Goal: Check status

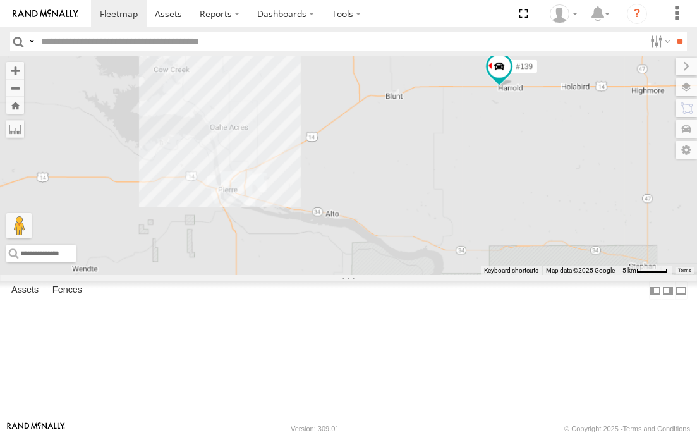
drag, startPoint x: 299, startPoint y: 223, endPoint x: 437, endPoint y: 212, distance: 138.8
click at [437, 212] on div "#139" at bounding box center [348, 165] width 697 height 219
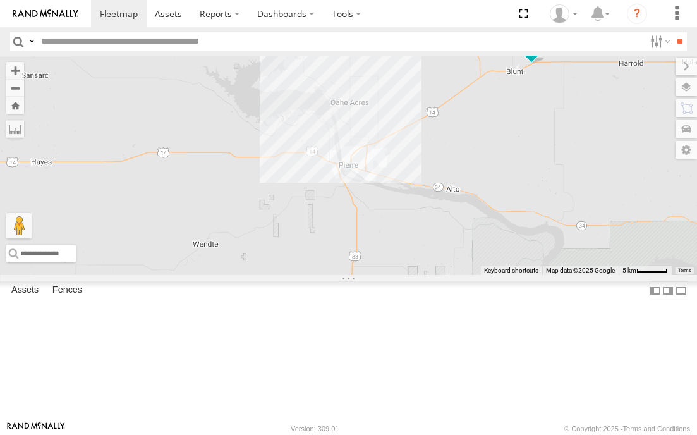
drag, startPoint x: 389, startPoint y: 217, endPoint x: 481, endPoint y: 192, distance: 95.6
click at [481, 192] on div "#139" at bounding box center [348, 165] width 697 height 219
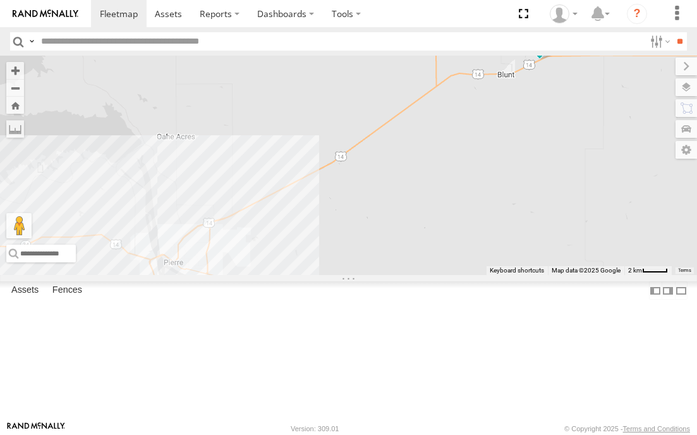
drag, startPoint x: 483, startPoint y: 181, endPoint x: 463, endPoint y: 205, distance: 31.4
click at [463, 205] on div "#139" at bounding box center [348, 165] width 697 height 219
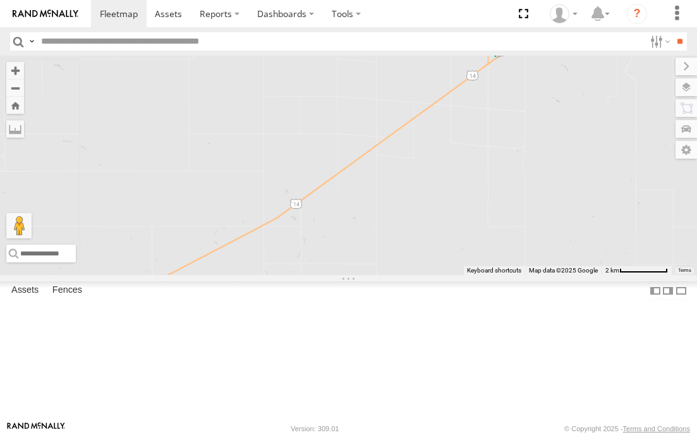
drag, startPoint x: 366, startPoint y: 163, endPoint x: 497, endPoint y: 188, distance: 133.2
click at [497, 188] on div "#139" at bounding box center [348, 165] width 697 height 219
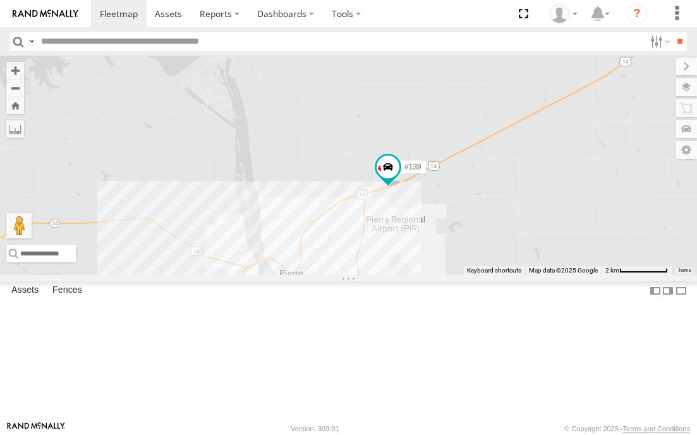
drag, startPoint x: 208, startPoint y: 322, endPoint x: 521, endPoint y: 182, distance: 342.7
click at [516, 186] on div "#139" at bounding box center [348, 165] width 697 height 219
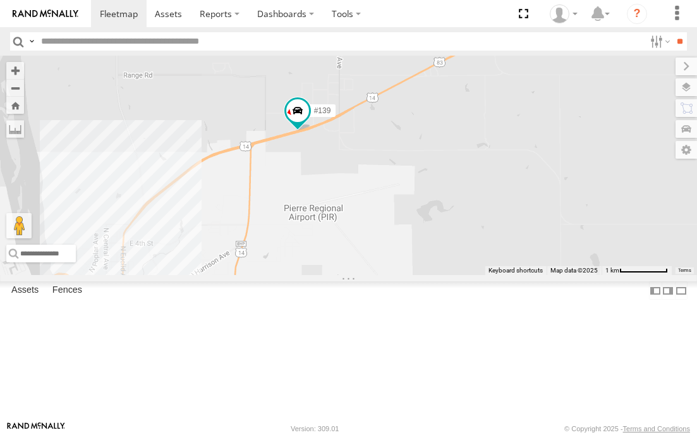
drag, startPoint x: 466, startPoint y: 247, endPoint x: 504, endPoint y: 196, distance: 63.2
click at [504, 196] on div "#139" at bounding box center [348, 165] width 697 height 219
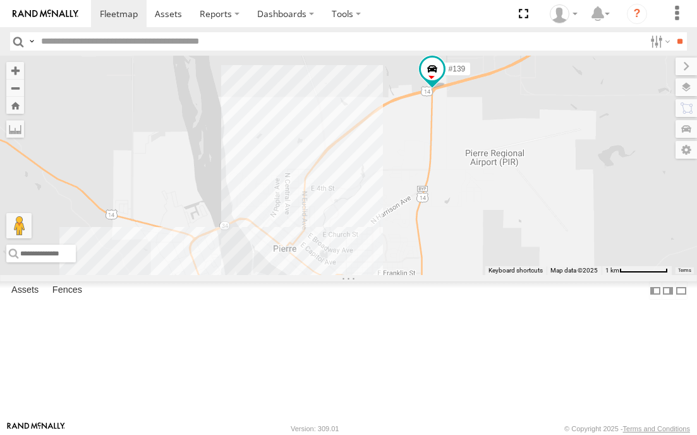
drag, startPoint x: 361, startPoint y: 282, endPoint x: 520, endPoint y: 275, distance: 159.3
click at [519, 275] on div "#139" at bounding box center [348, 165] width 697 height 219
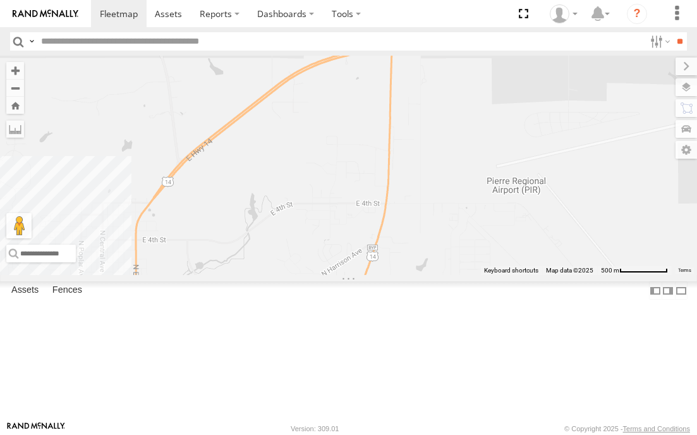
drag, startPoint x: 492, startPoint y: 259, endPoint x: 476, endPoint y: 327, distance: 70.2
click at [476, 275] on div "#139" at bounding box center [348, 165] width 697 height 219
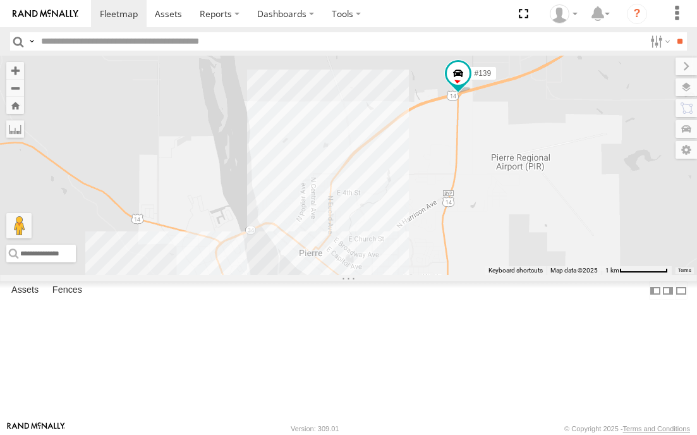
drag, startPoint x: 454, startPoint y: 356, endPoint x: 497, endPoint y: 292, distance: 77.4
click at [496, 275] on div "#139" at bounding box center [348, 165] width 697 height 219
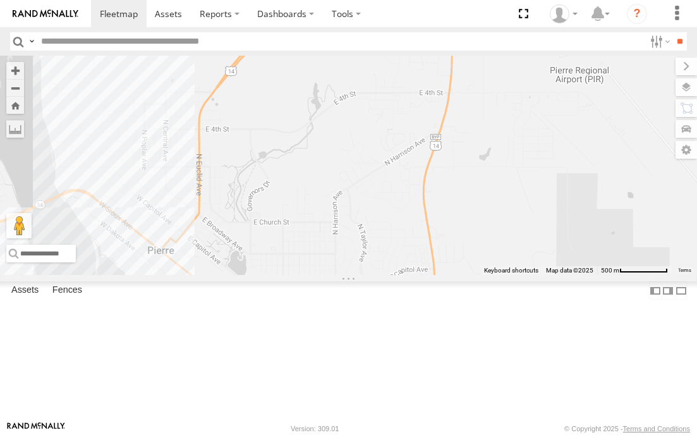
drag, startPoint x: 466, startPoint y: 270, endPoint x: 504, endPoint y: 215, distance: 67.1
click at [504, 215] on div "#139" at bounding box center [348, 165] width 697 height 219
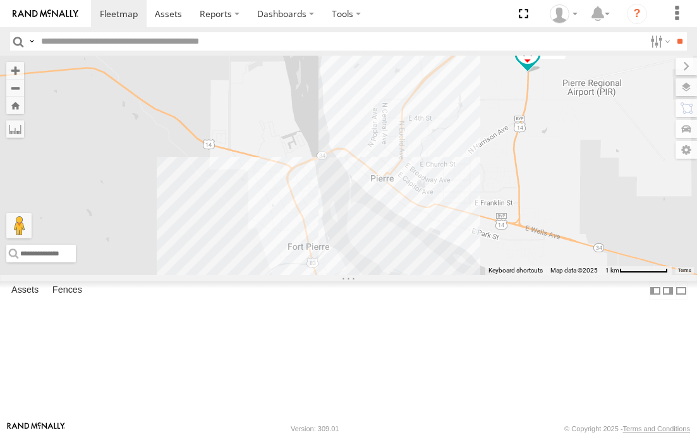
drag, startPoint x: 408, startPoint y: 263, endPoint x: 473, endPoint y: 215, distance: 80.4
click at [473, 216] on div "#139" at bounding box center [348, 165] width 697 height 219
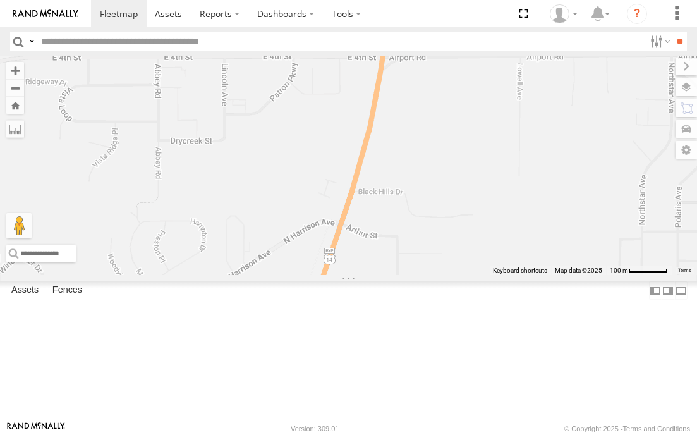
drag, startPoint x: 501, startPoint y: 186, endPoint x: 457, endPoint y: 332, distance: 152.9
click at [457, 275] on div "#139" at bounding box center [348, 165] width 697 height 219
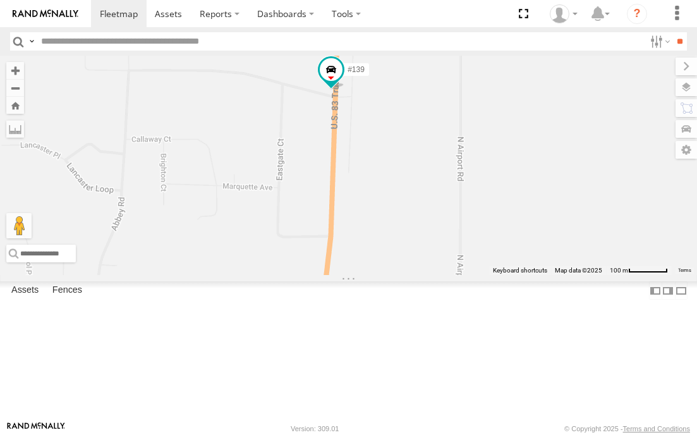
drag, startPoint x: 466, startPoint y: 241, endPoint x: 467, endPoint y: 253, distance: 12.1
click at [467, 253] on div "#139" at bounding box center [348, 165] width 697 height 219
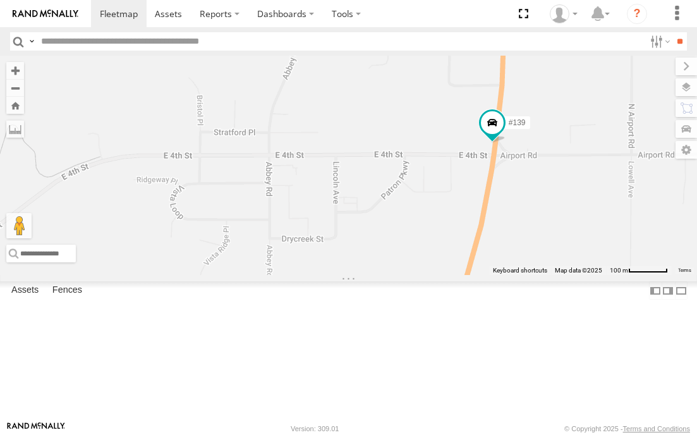
drag, startPoint x: 410, startPoint y: 369, endPoint x: 591, endPoint y: 196, distance: 250.2
click at [591, 196] on div "#139" at bounding box center [348, 165] width 697 height 219
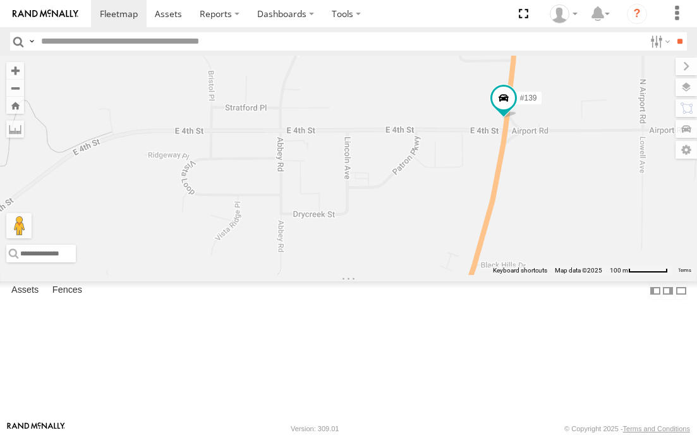
drag, startPoint x: 536, startPoint y: 251, endPoint x: 541, endPoint y: 212, distance: 40.1
click at [541, 216] on div "#139" at bounding box center [348, 165] width 697 height 219
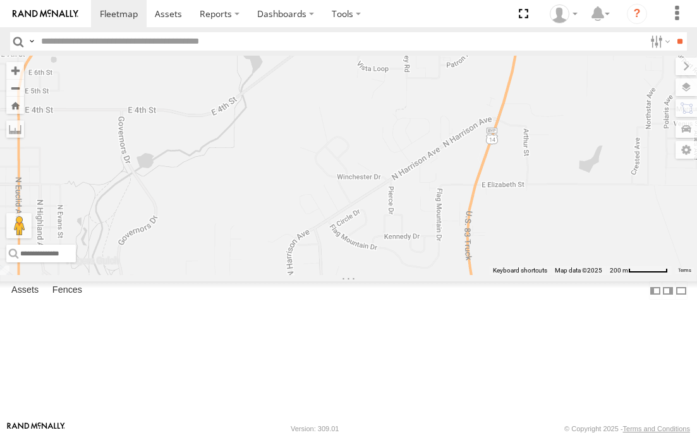
drag, startPoint x: 504, startPoint y: 280, endPoint x: 513, endPoint y: 198, distance: 82.6
click at [513, 198] on div "#139" at bounding box center [348, 165] width 697 height 219
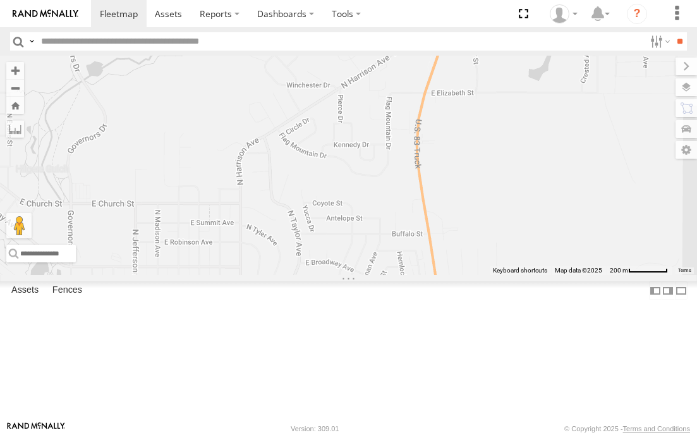
drag, startPoint x: 585, startPoint y: 340, endPoint x: 532, endPoint y: 253, distance: 102.6
click at [532, 253] on div "#139" at bounding box center [348, 165] width 697 height 219
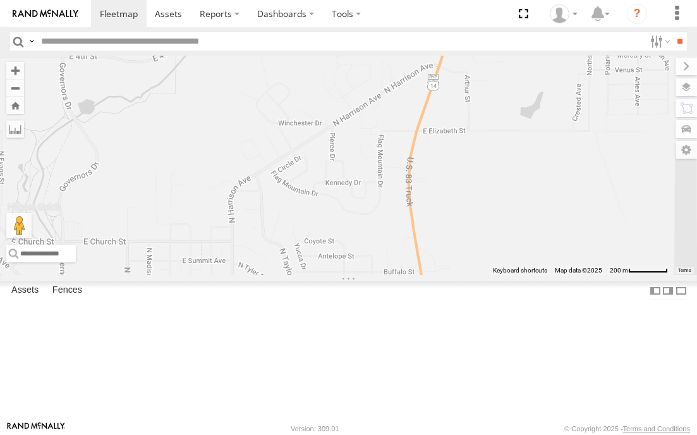
drag, startPoint x: 534, startPoint y: 250, endPoint x: 532, endPoint y: 256, distance: 7.4
click at [532, 256] on div "#139" at bounding box center [348, 165] width 697 height 219
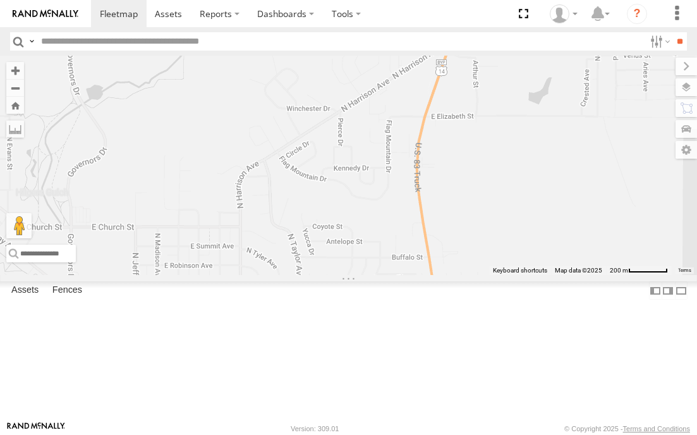
drag, startPoint x: 466, startPoint y: 298, endPoint x: 476, endPoint y: 280, distance: 20.1
click at [476, 275] on div "#139" at bounding box center [348, 165] width 697 height 219
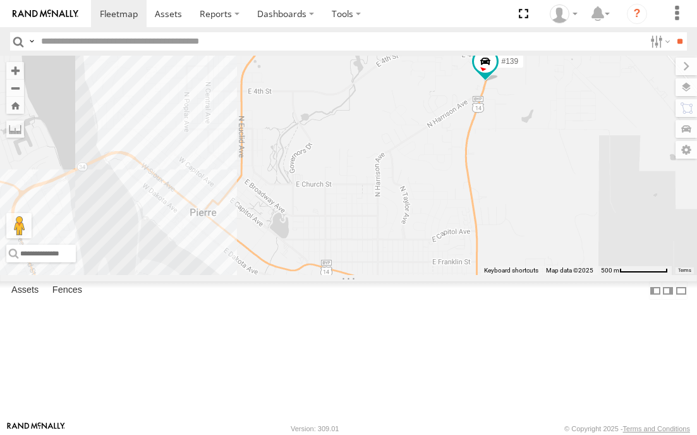
drag, startPoint x: 479, startPoint y: 307, endPoint x: 505, endPoint y: 267, distance: 48.0
click at [504, 269] on div "#139" at bounding box center [348, 165] width 697 height 219
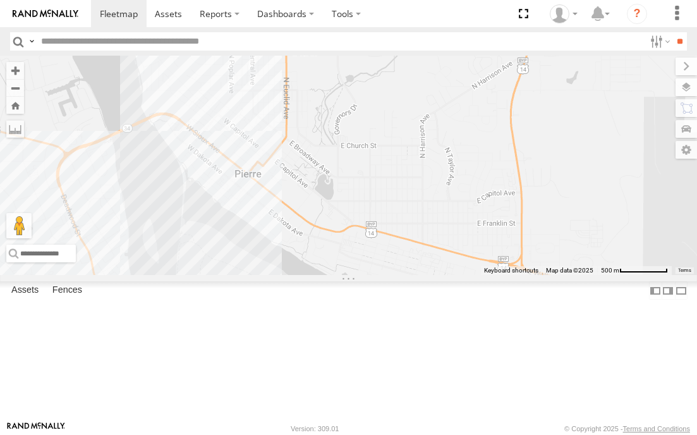
drag, startPoint x: 416, startPoint y: 307, endPoint x: 457, endPoint y: 272, distance: 53.7
click at [457, 272] on div "#139" at bounding box center [348, 165] width 697 height 219
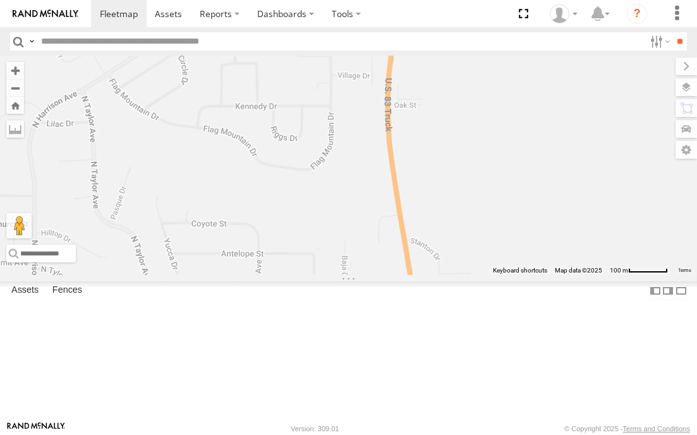
drag, startPoint x: 522, startPoint y: 165, endPoint x: 504, endPoint y: 260, distance: 97.1
click at [495, 273] on div "#139" at bounding box center [348, 165] width 697 height 219
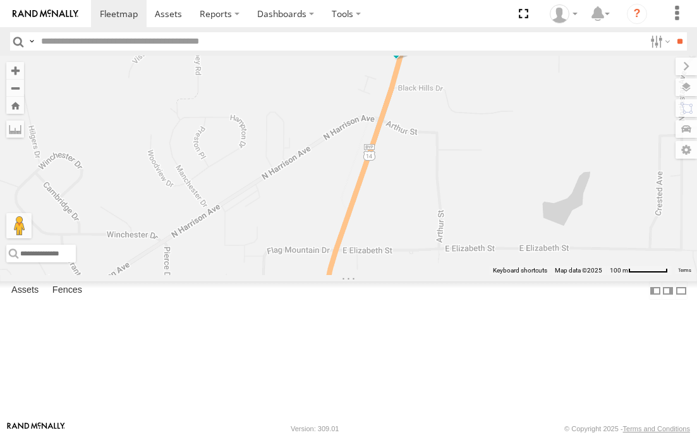
drag, startPoint x: 510, startPoint y: 185, endPoint x: 486, endPoint y: 272, distance: 89.8
click at [486, 271] on div "#139" at bounding box center [348, 165] width 697 height 219
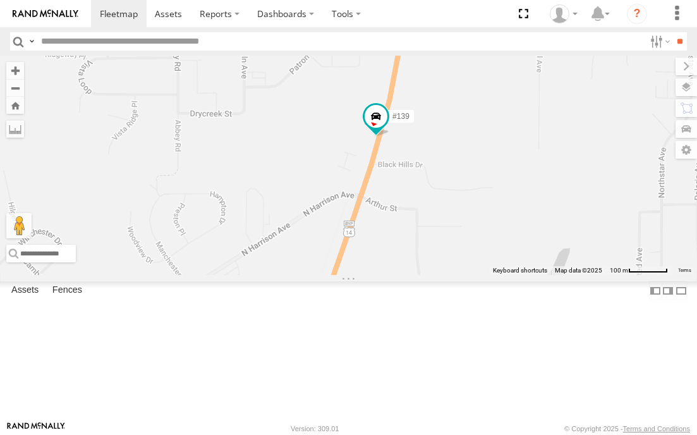
drag, startPoint x: 495, startPoint y: 202, endPoint x: 482, endPoint y: 243, distance: 42.4
click at [482, 243] on div "#139" at bounding box center [348, 165] width 697 height 219
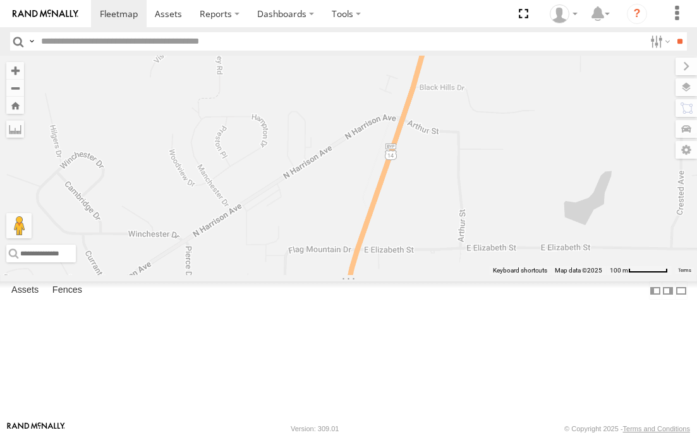
drag, startPoint x: 434, startPoint y: 293, endPoint x: 497, endPoint y: 167, distance: 140.4
click at [495, 171] on div "#139" at bounding box center [348, 165] width 697 height 219
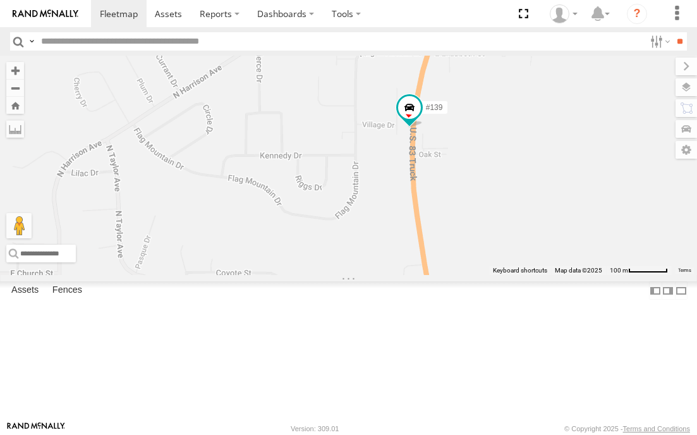
drag, startPoint x: 433, startPoint y: 191, endPoint x: 532, endPoint y: 127, distance: 117.7
click at [527, 136] on div "#139" at bounding box center [348, 165] width 697 height 219
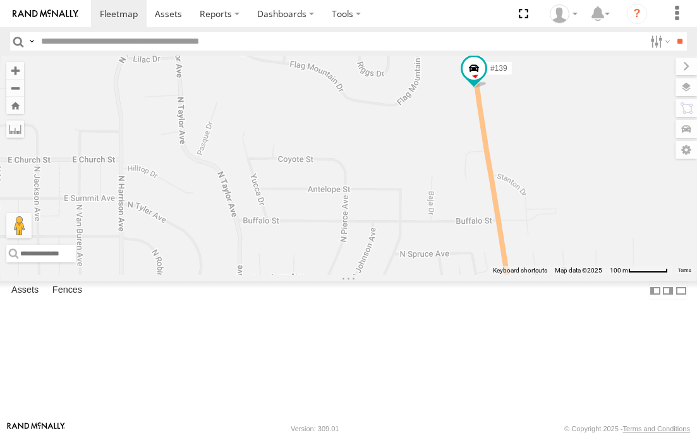
drag, startPoint x: 509, startPoint y: 268, endPoint x: 550, endPoint y: 188, distance: 90.1
click at [550, 188] on div "#139" at bounding box center [348, 165] width 697 height 219
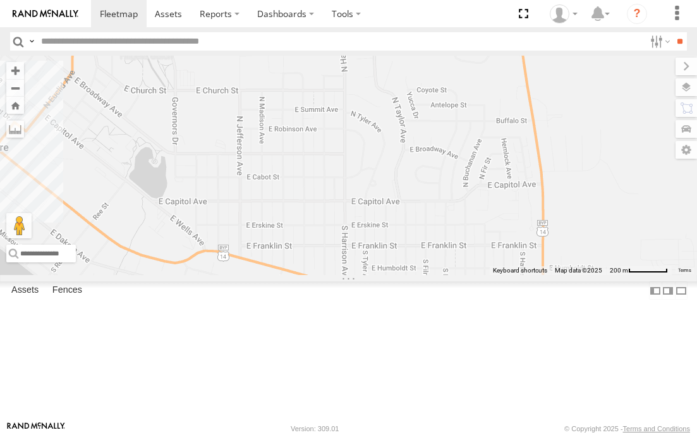
drag, startPoint x: 568, startPoint y: 265, endPoint x: 572, endPoint y: 211, distance: 53.9
click at [572, 212] on div "#139" at bounding box center [348, 165] width 697 height 219
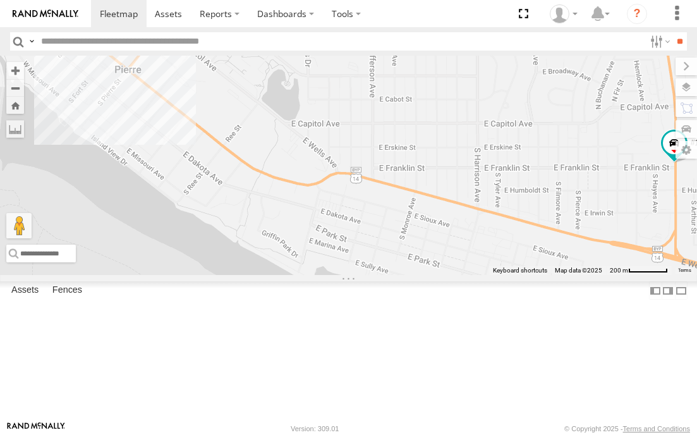
drag, startPoint x: 376, startPoint y: 318, endPoint x: 509, endPoint y: 248, distance: 150.0
click at [509, 248] on div "#139" at bounding box center [348, 165] width 697 height 219
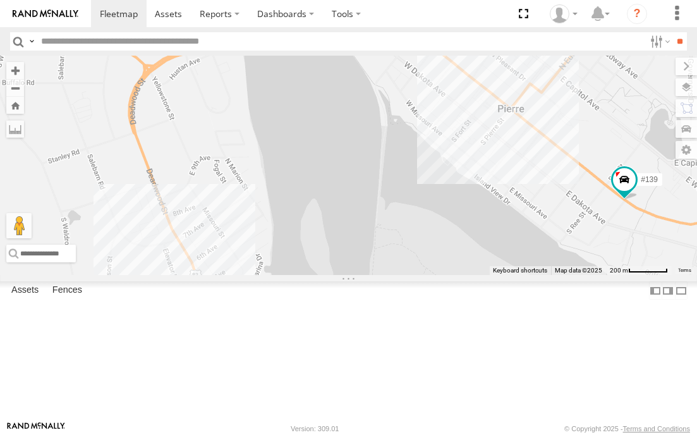
drag, startPoint x: 132, startPoint y: 302, endPoint x: 518, endPoint y: 342, distance: 388.0
click at [518, 275] on div "#139" at bounding box center [348, 165] width 697 height 219
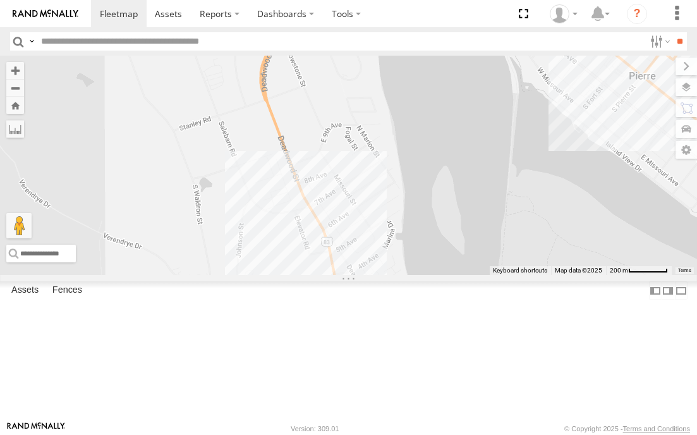
drag, startPoint x: 397, startPoint y: 160, endPoint x: 530, endPoint y: 130, distance: 136.1
click at [530, 130] on div "#139" at bounding box center [348, 165] width 697 height 219
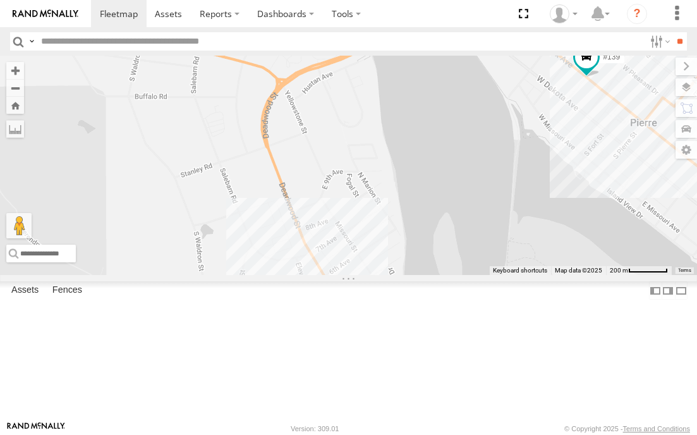
drag, startPoint x: 514, startPoint y: 167, endPoint x: 515, endPoint y: 191, distance: 23.4
click at [515, 191] on div "#139" at bounding box center [348, 165] width 697 height 219
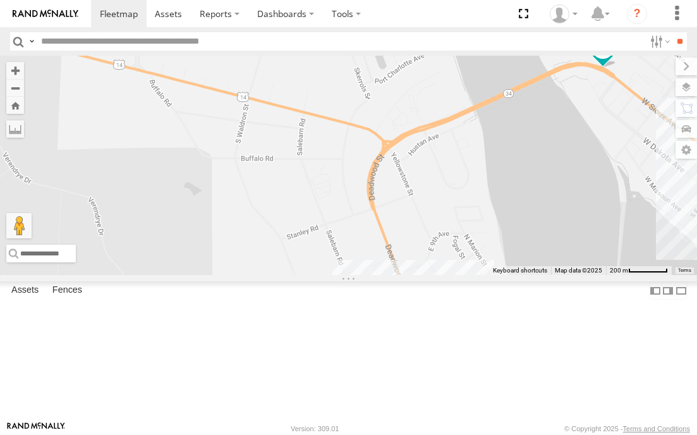
drag, startPoint x: 418, startPoint y: 177, endPoint x: 527, endPoint y: 238, distance: 124.4
click at [527, 238] on div "#139" at bounding box center [348, 165] width 697 height 219
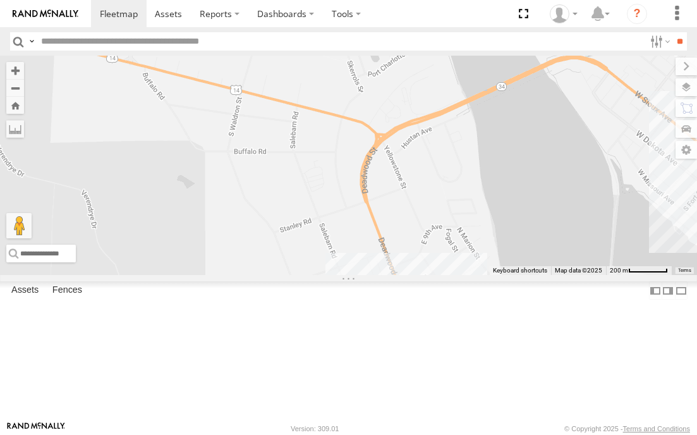
drag, startPoint x: 527, startPoint y: 229, endPoint x: 490, endPoint y: 178, distance: 63.3
click at [490, 179] on div "#139" at bounding box center [348, 165] width 697 height 219
